Goal: Transaction & Acquisition: Download file/media

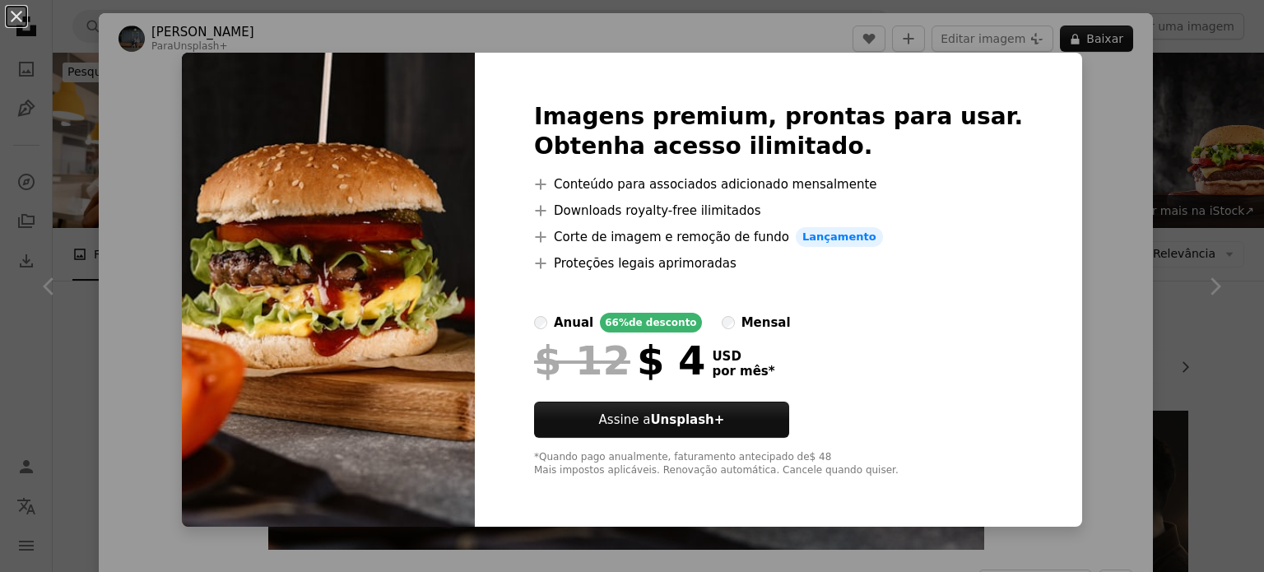
scroll to position [2058, 0]
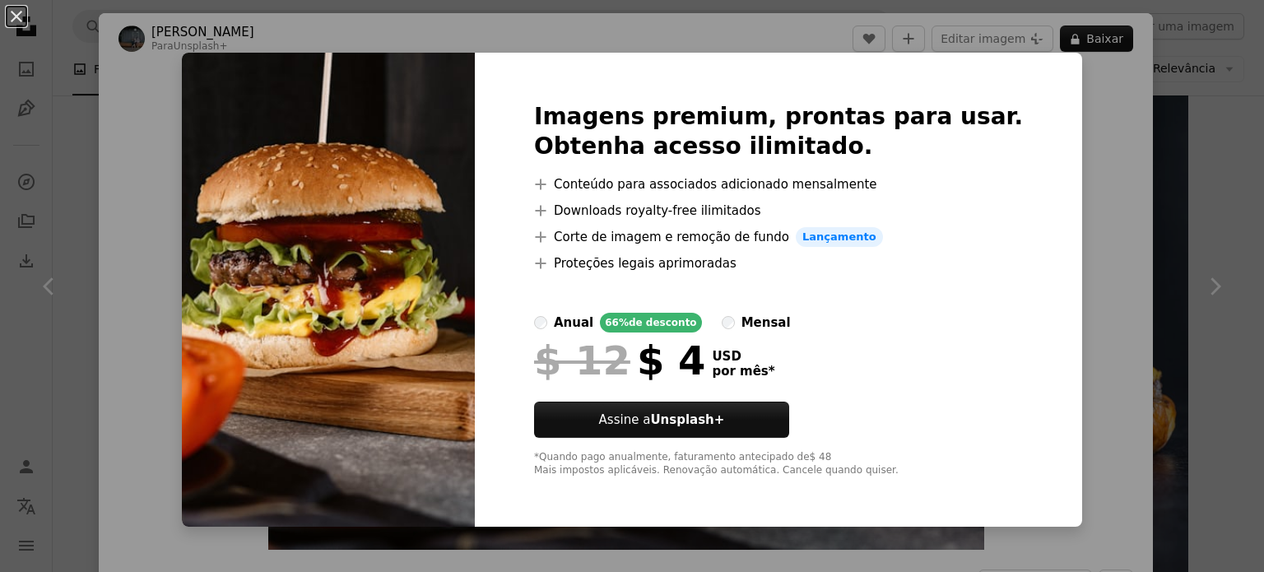
click at [1083, 86] on div "An X shape Imagens premium, prontas para usar. Obtenha acesso ilimitado. A plus…" at bounding box center [632, 286] width 1264 height 572
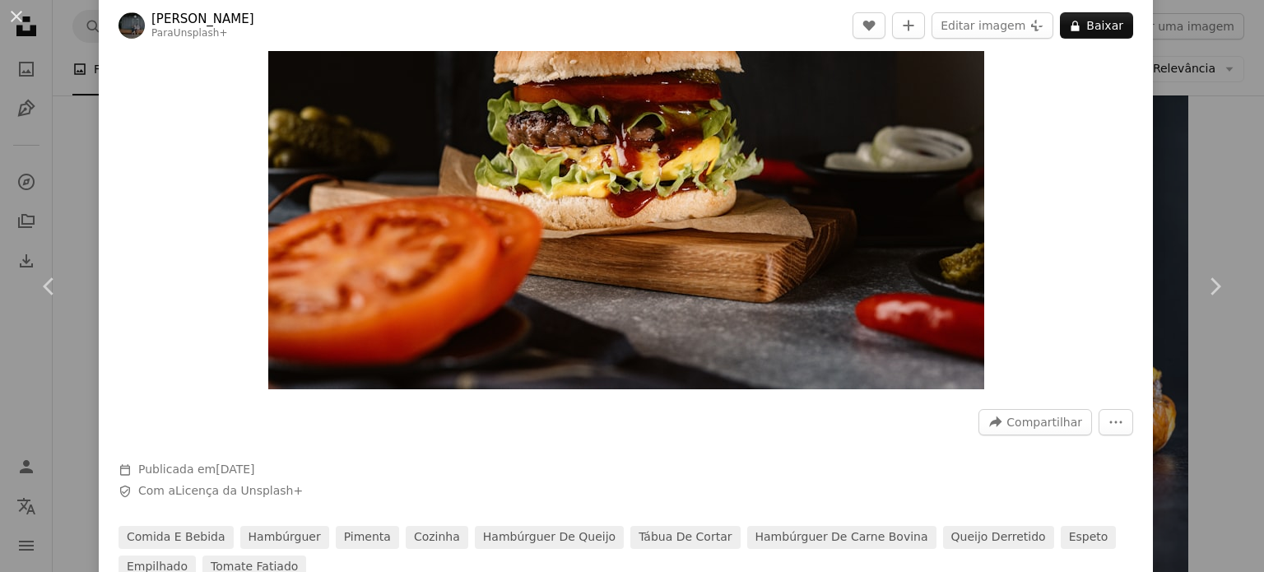
scroll to position [329, 0]
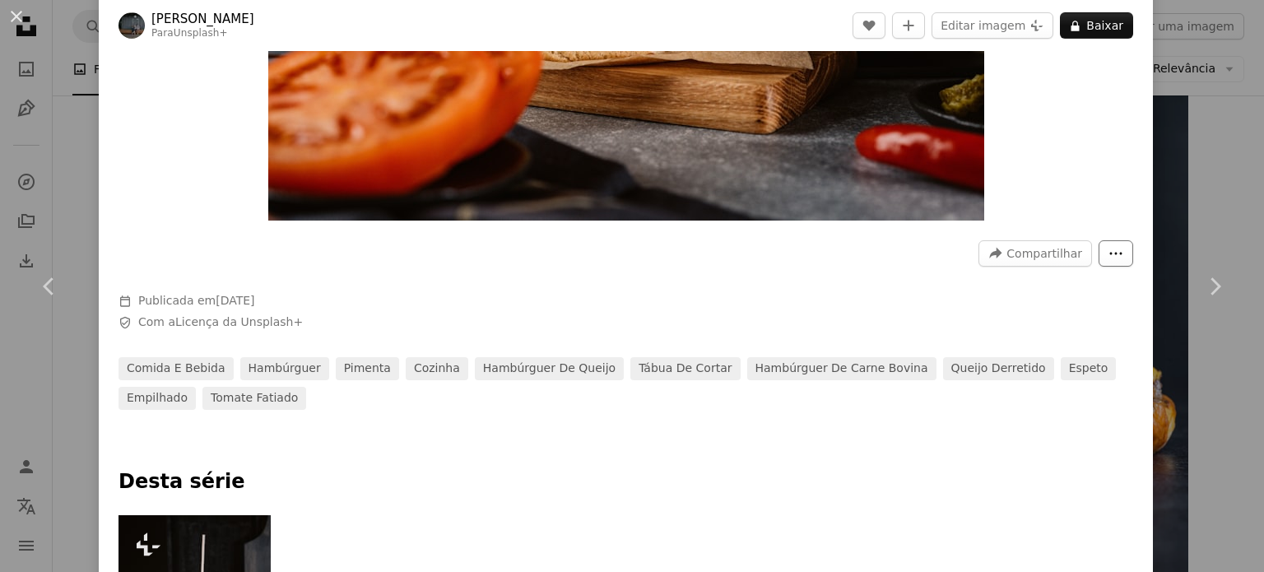
click at [1109, 250] on icon "More Actions" at bounding box center [1116, 253] width 15 height 15
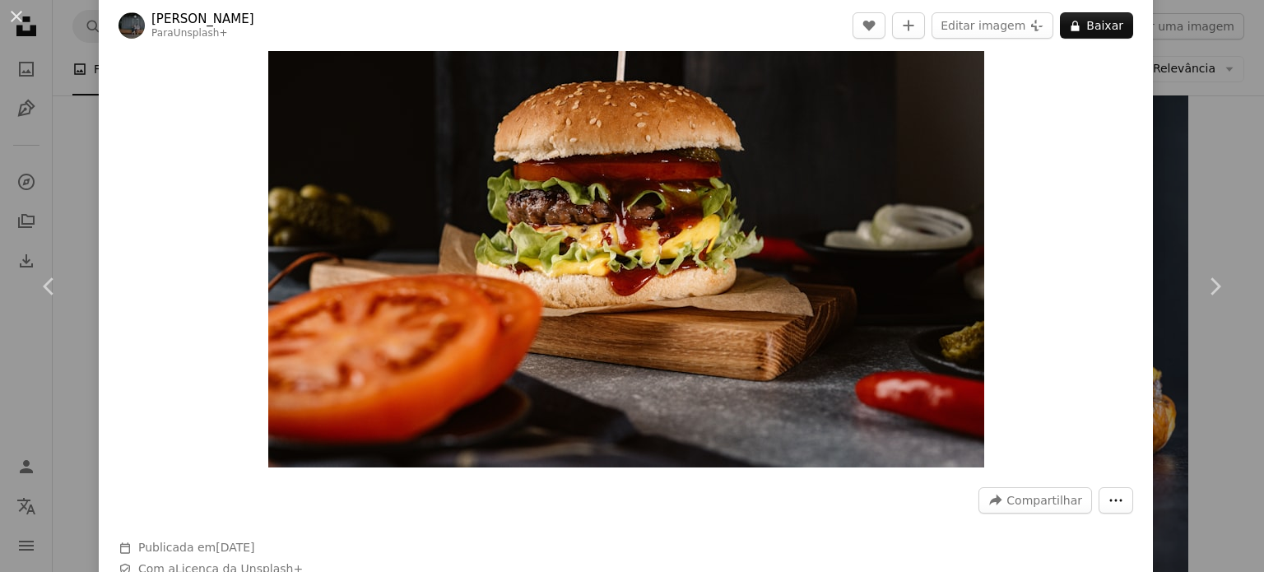
scroll to position [0, 0]
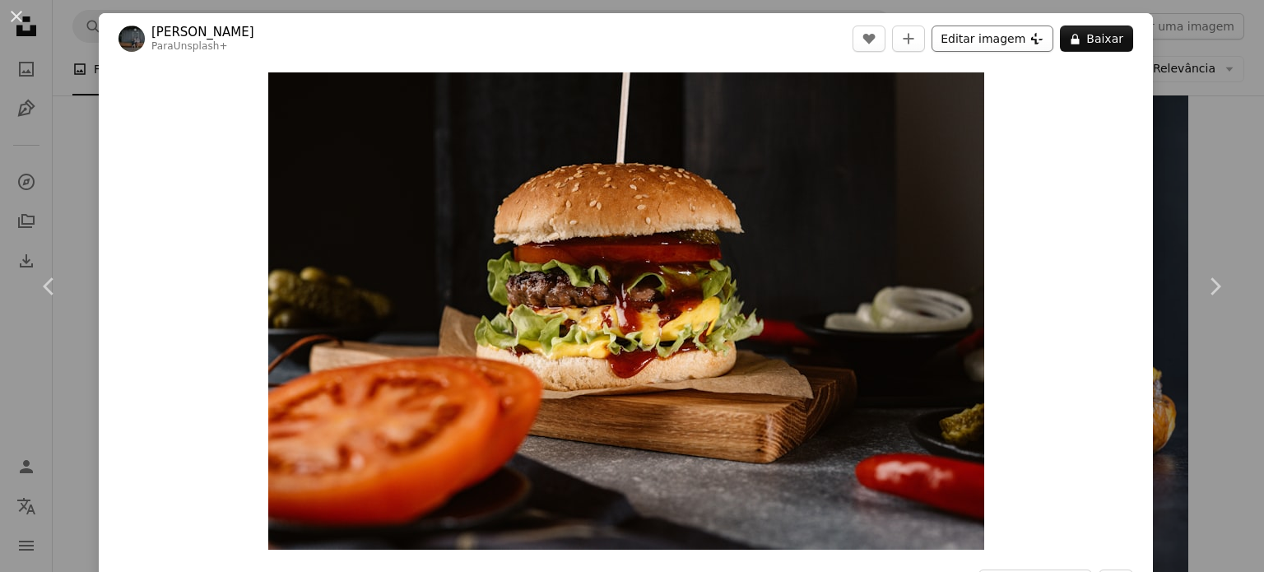
click at [998, 40] on button "Editar imagem Plus sign for Unsplash+" at bounding box center [993, 39] width 122 height 26
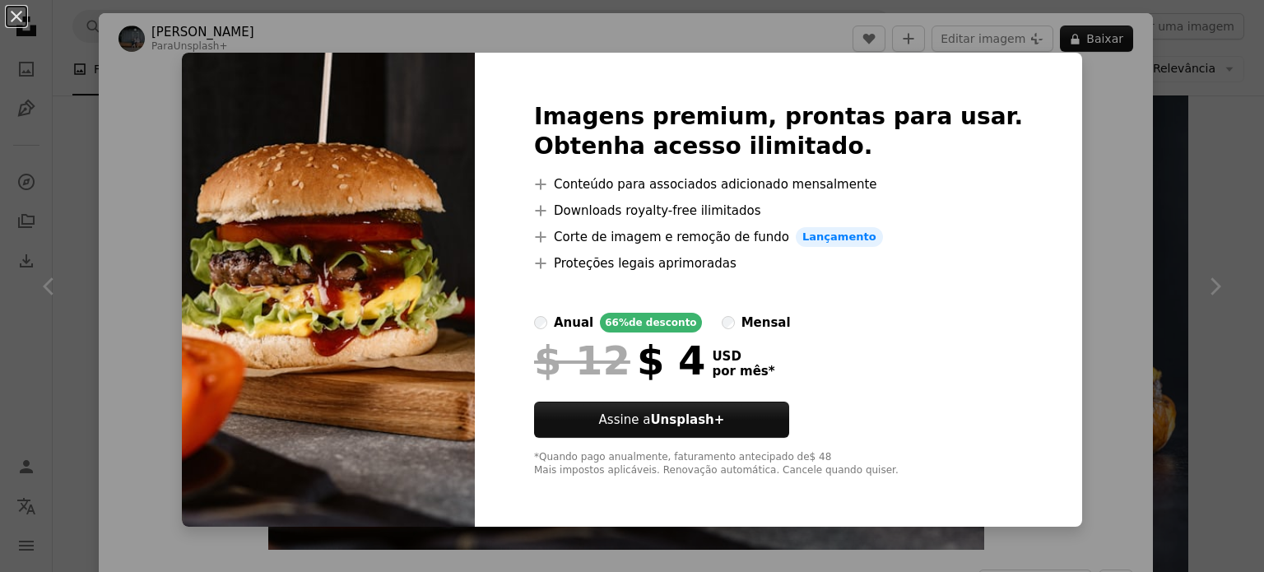
click at [1135, 326] on div "An X shape Imagens premium, prontas para usar. Obtenha acesso ilimitado. A plus…" at bounding box center [632, 286] width 1264 height 572
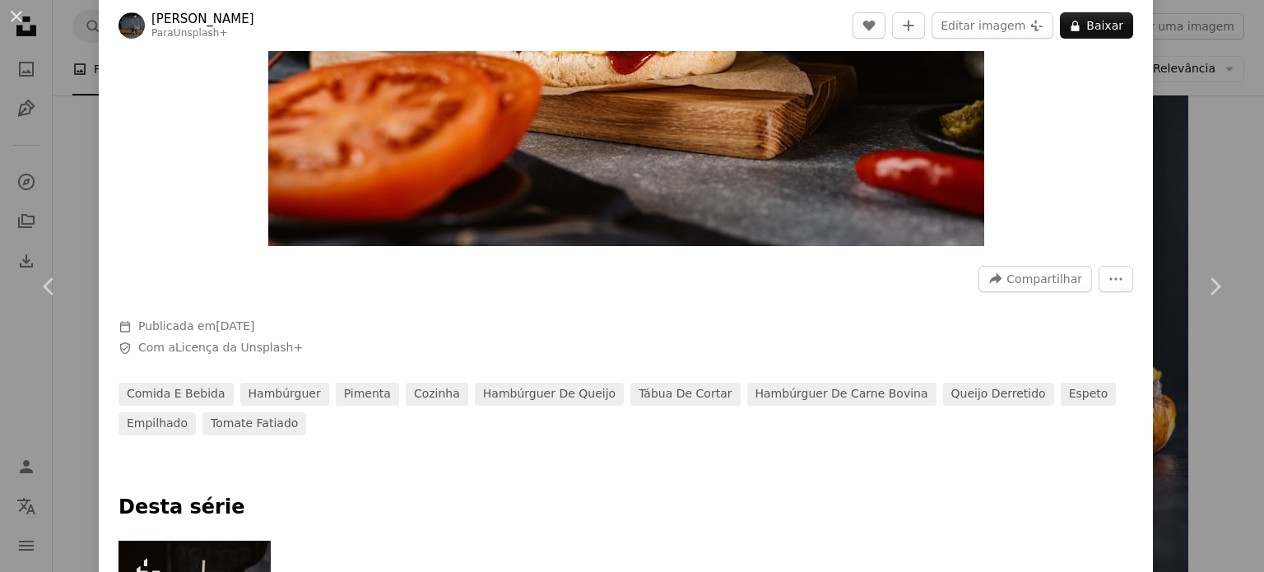
scroll to position [329, 0]
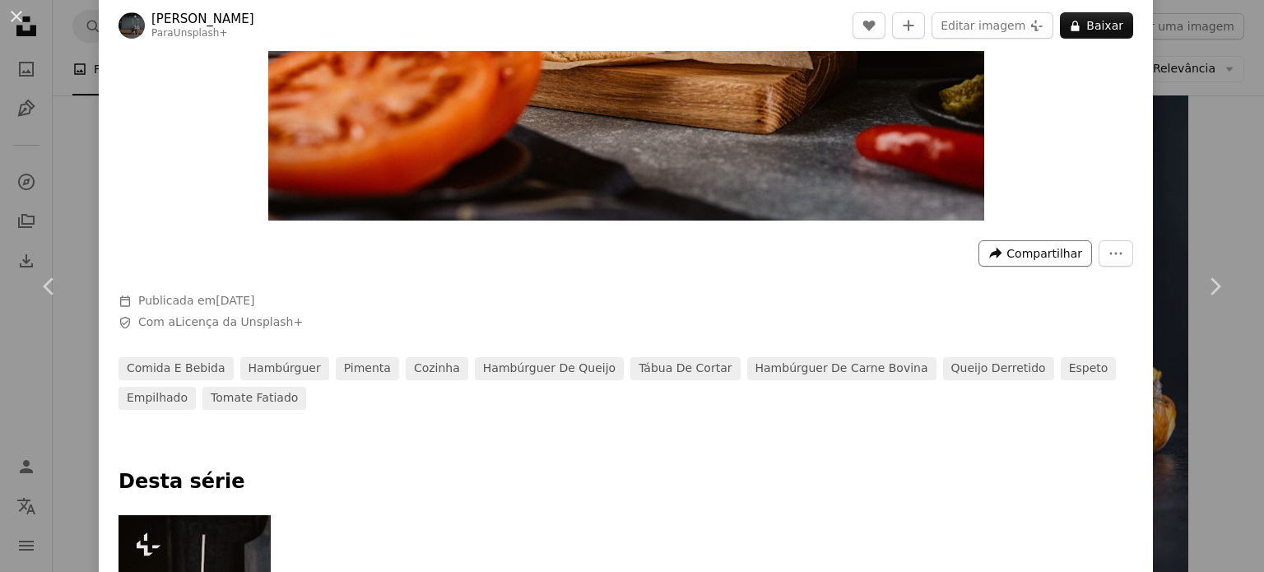
click at [1037, 244] on span "Compartilhar" at bounding box center [1045, 253] width 76 height 25
click at [783, 269] on dialog "An X shape Chevron left Chevron right [PERSON_NAME] Para Unsplash+ A heart A pl…" at bounding box center [632, 286] width 1264 height 572
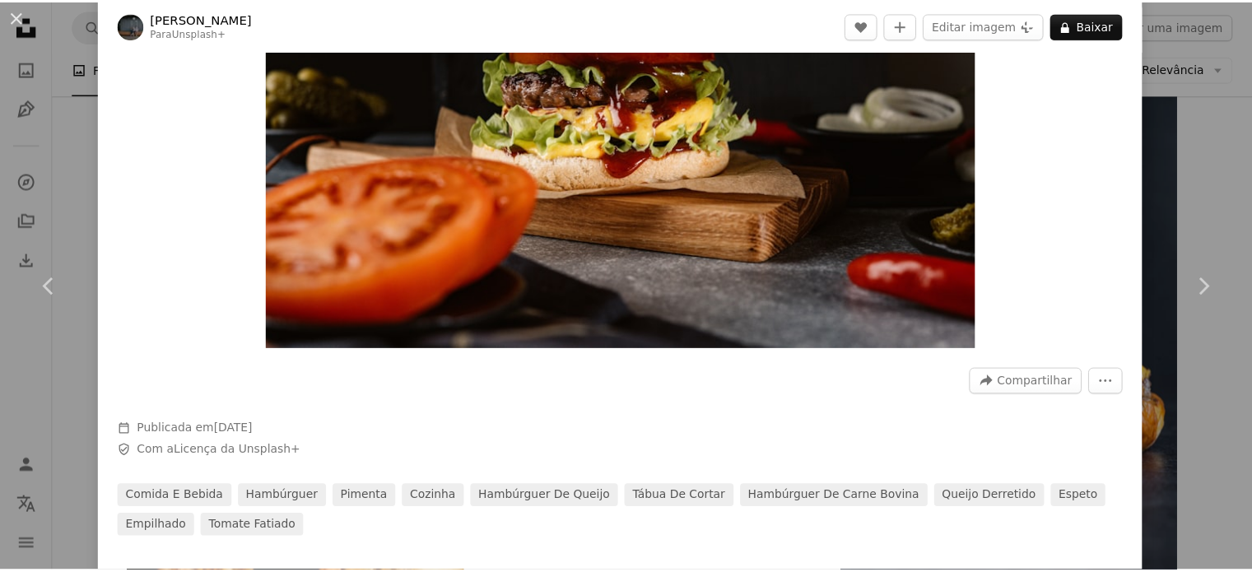
scroll to position [0, 0]
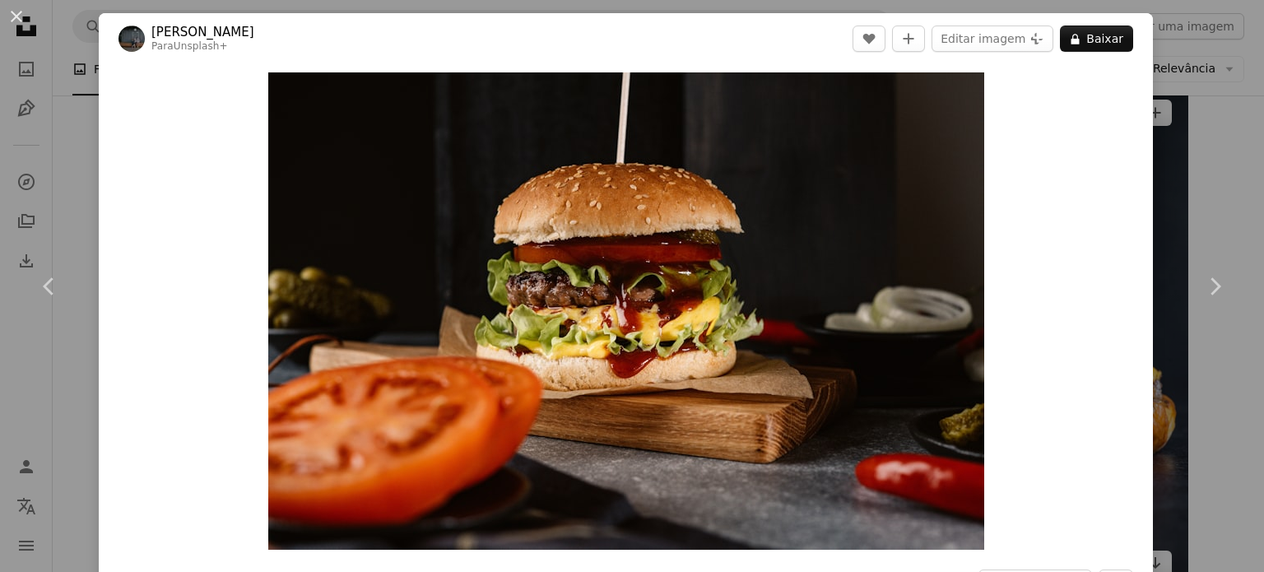
click at [1140, 114] on div "An X shape Chevron left Chevron right [PERSON_NAME] Para Unsplash+ A heart A pl…" at bounding box center [632, 286] width 1264 height 572
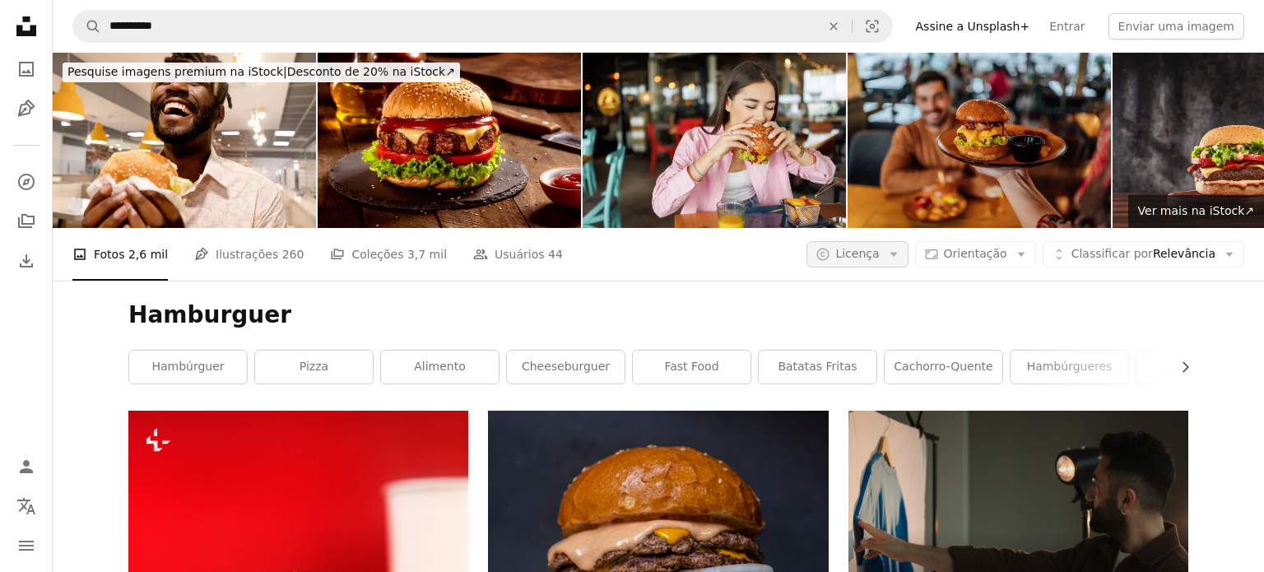
click at [879, 255] on span "Licença" at bounding box center [857, 253] width 44 height 13
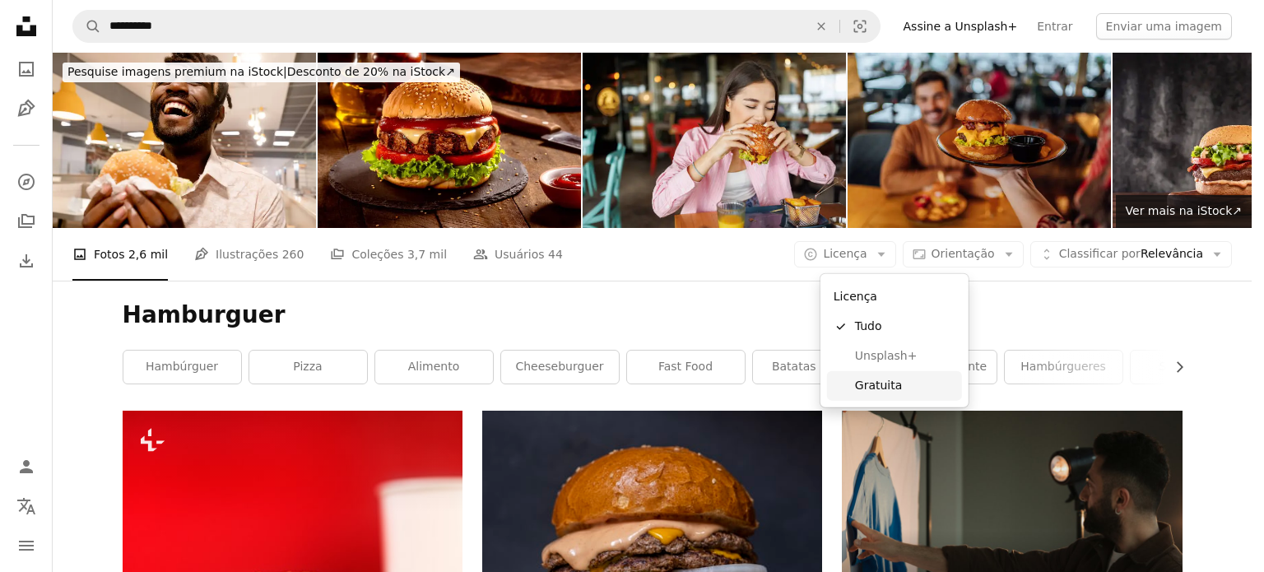
click at [890, 383] on span "Gratuita" at bounding box center [905, 386] width 100 height 16
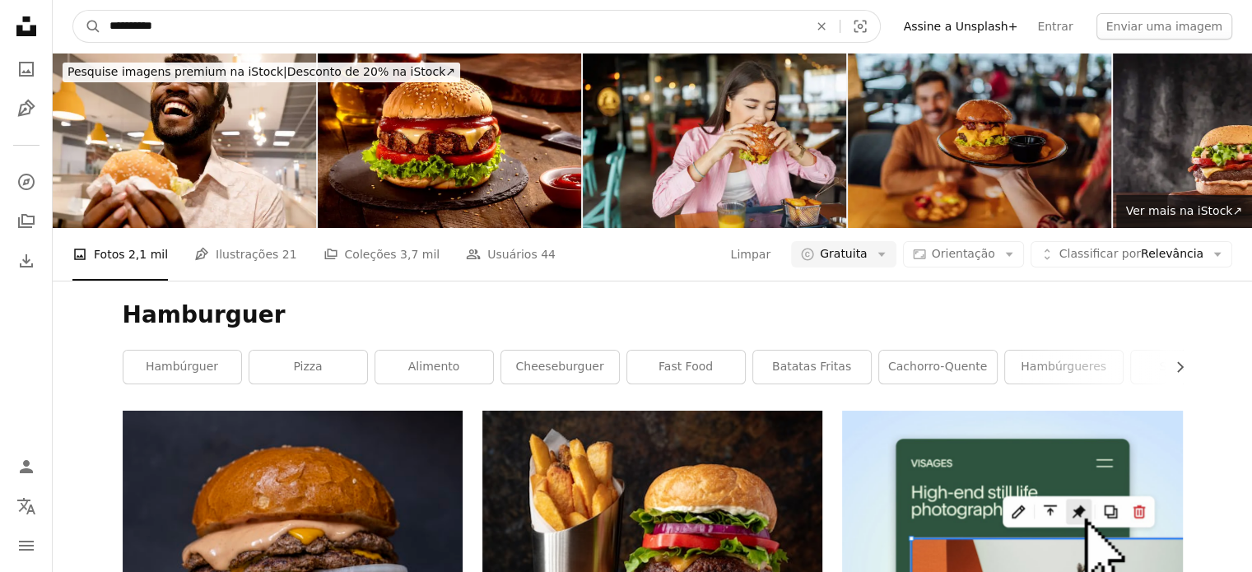
click at [109, 13] on input "**********" at bounding box center [452, 26] width 702 height 31
type input "**********"
click button "A magnifying glass" at bounding box center [87, 26] width 28 height 31
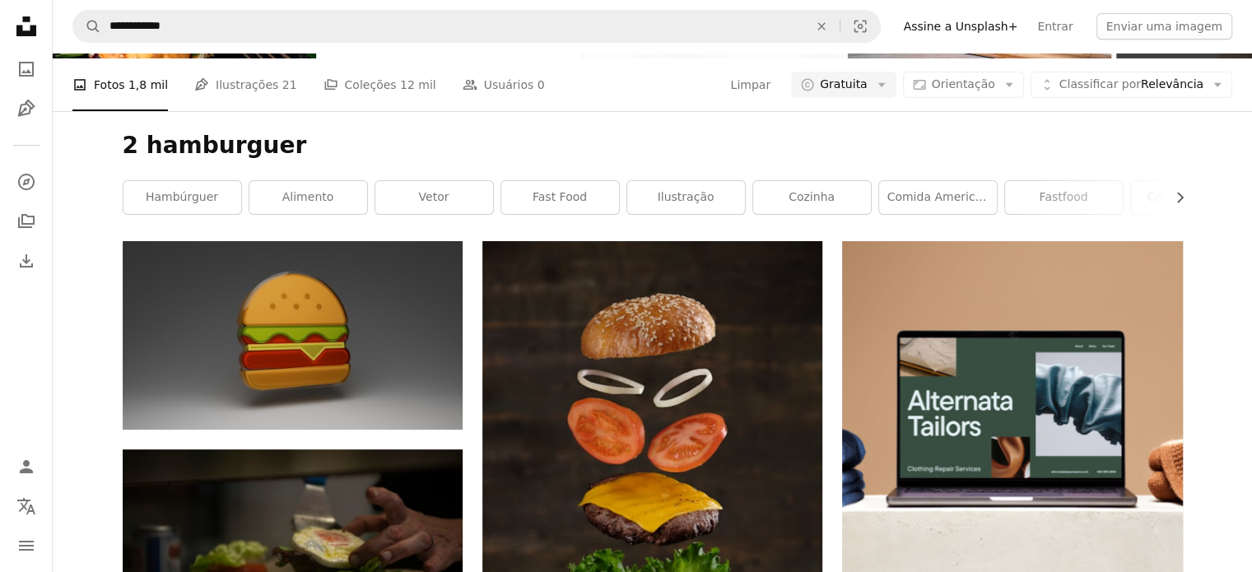
scroll to position [82, 0]
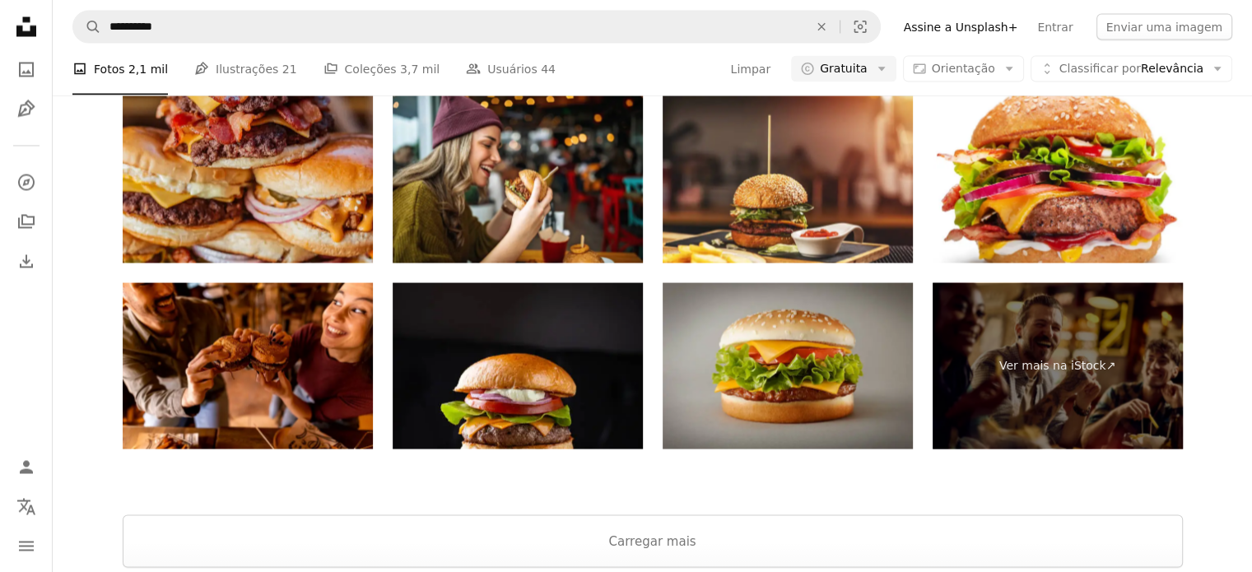
scroll to position [3127, 0]
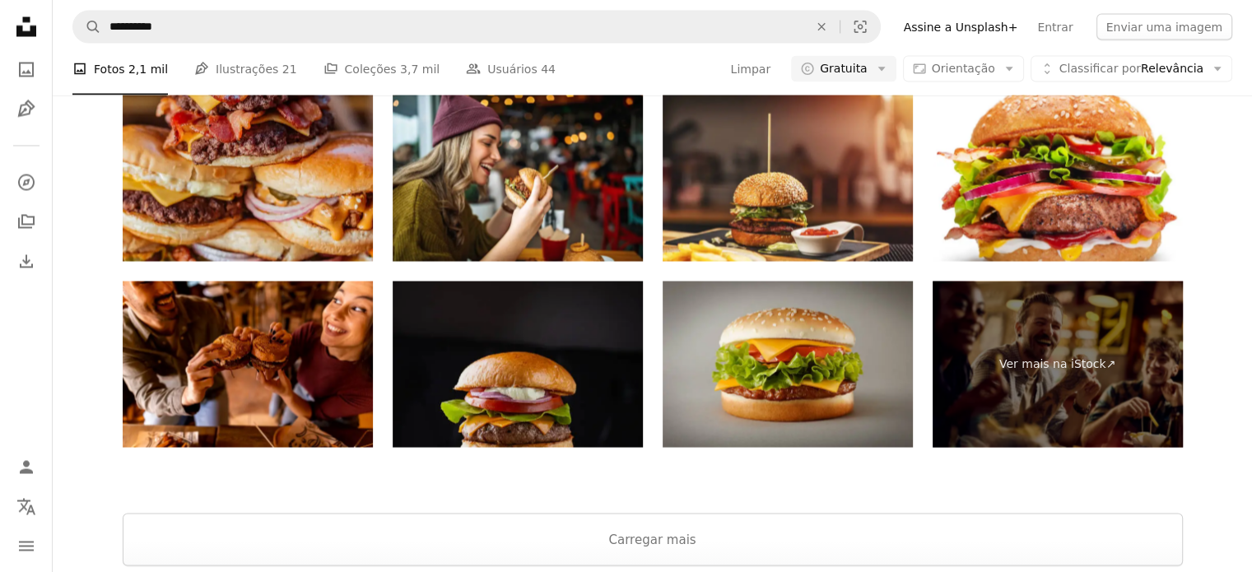
click at [595, 347] on img at bounding box center [518, 364] width 250 height 167
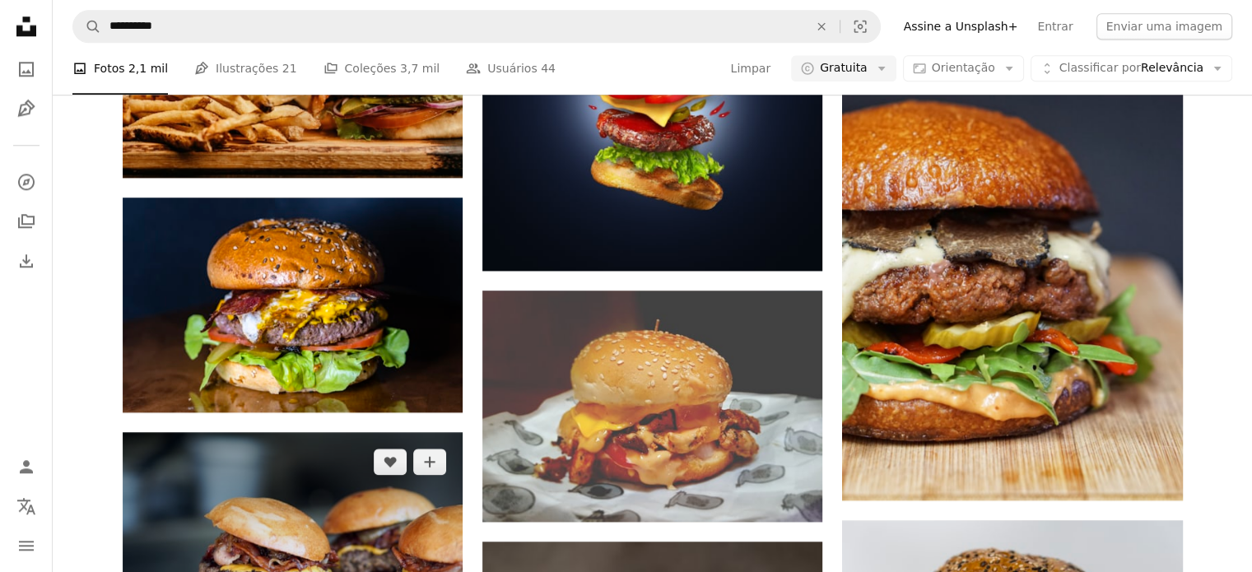
scroll to position [1811, 0]
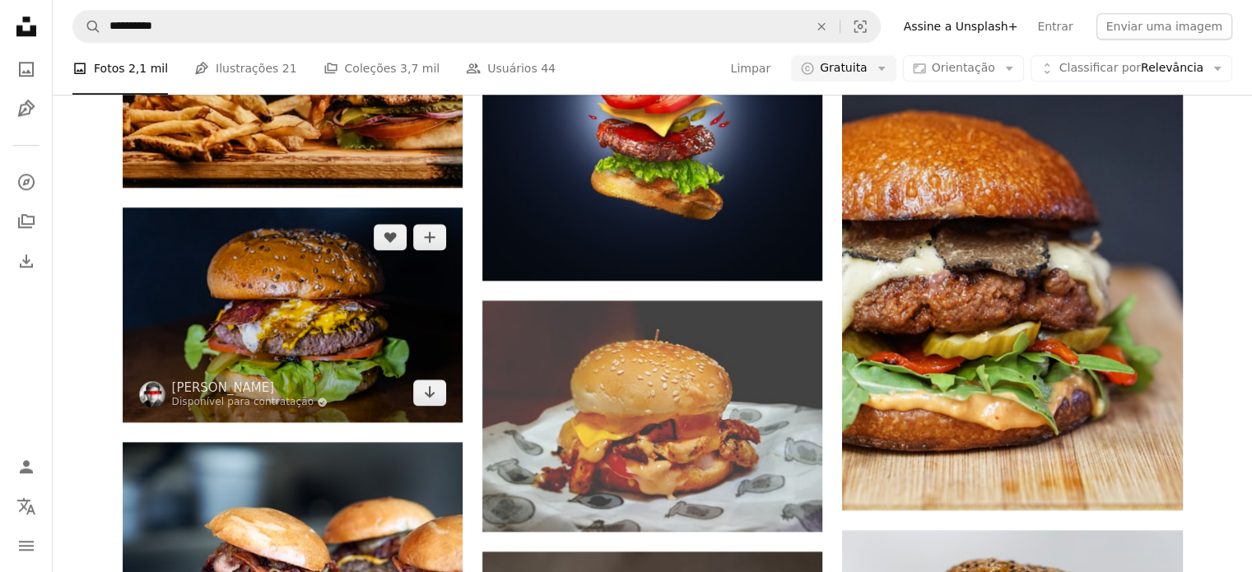
click at [352, 338] on img at bounding box center [293, 314] width 340 height 214
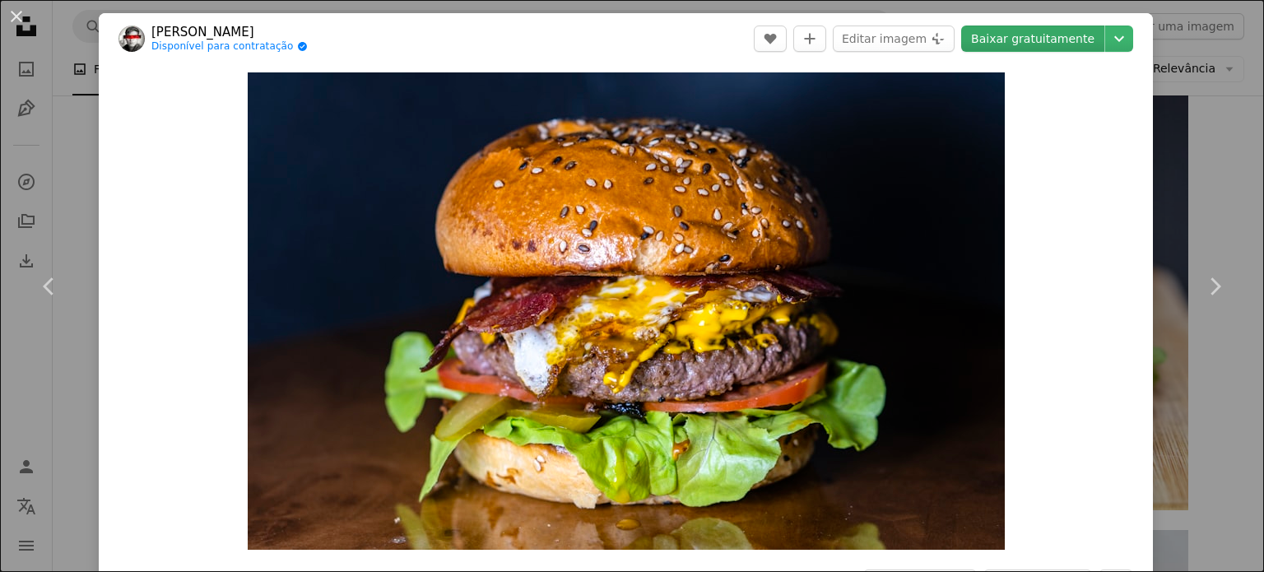
click at [1043, 38] on link "Baixar gratuitamente" at bounding box center [1032, 39] width 143 height 26
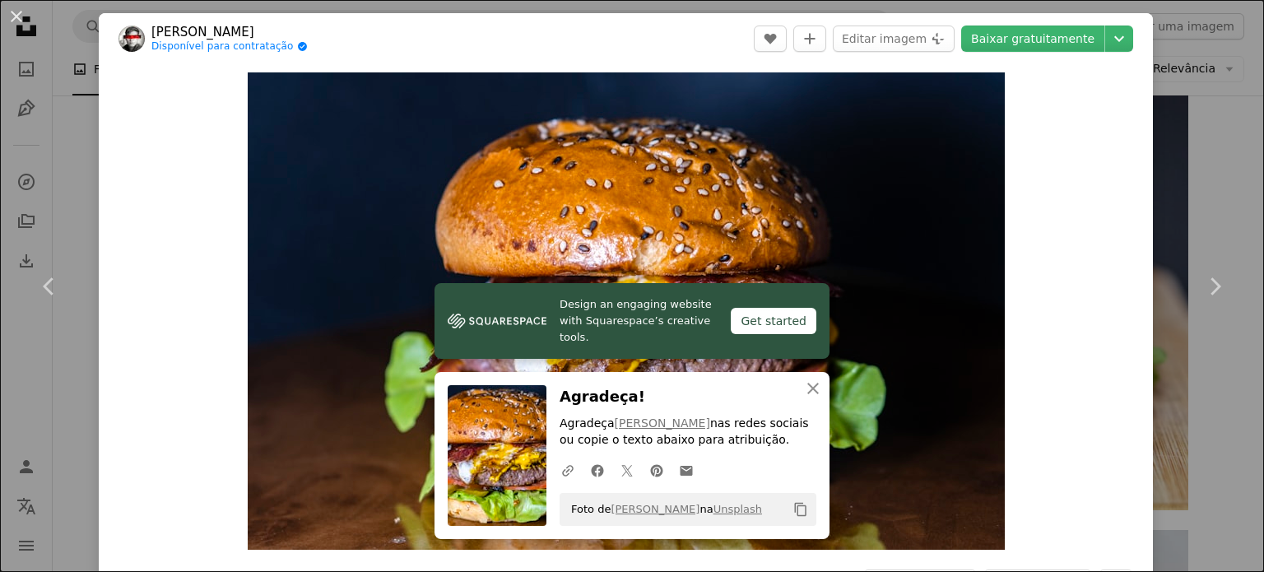
click at [1175, 40] on div "An X shape Chevron left Chevron right Design an engaging website with Squarespa…" at bounding box center [632, 286] width 1264 height 572
